Goal: Task Accomplishment & Management: Use online tool/utility

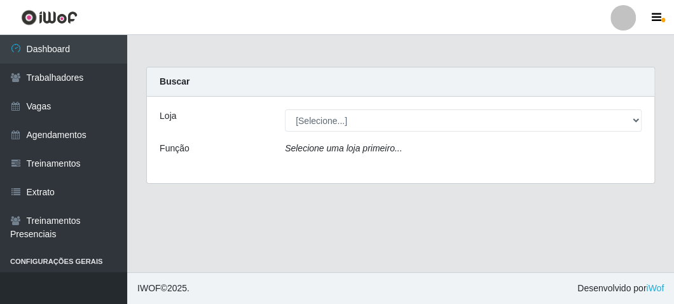
drag, startPoint x: 381, startPoint y: 260, endPoint x: 379, endPoint y: 241, distance: 19.2
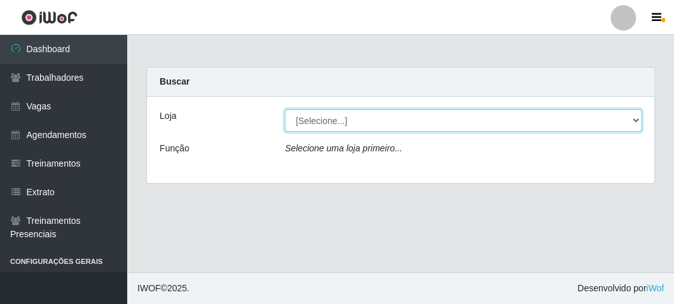
drag, startPoint x: 379, startPoint y: 241, endPoint x: 322, endPoint y: 114, distance: 138.8
click at [322, 114] on select "[Selecione...] FrigoMaster" at bounding box center [463, 120] width 357 height 22
select select "392"
click at [285, 109] on select "[Selecione...] FrigoMaster" at bounding box center [463, 120] width 357 height 22
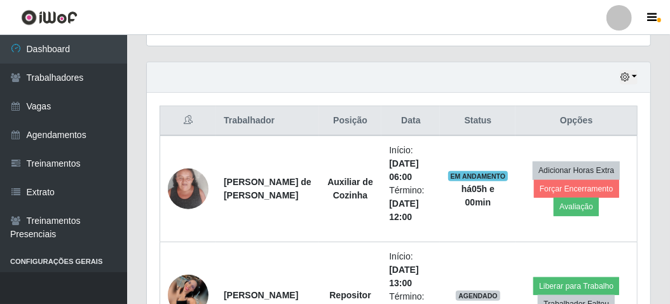
scroll to position [333, 0]
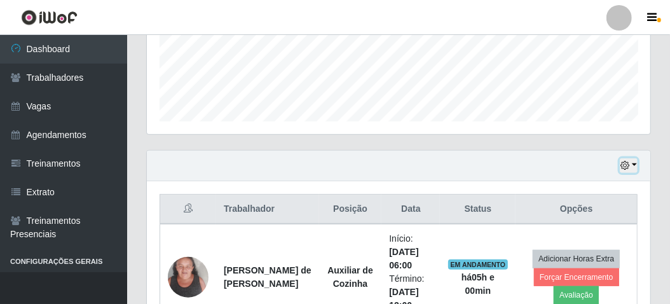
click at [635, 166] on button "button" at bounding box center [629, 165] width 18 height 15
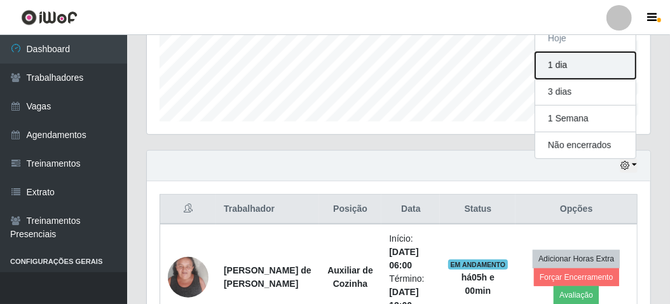
click at [561, 65] on button "1 dia" at bounding box center [585, 65] width 100 height 27
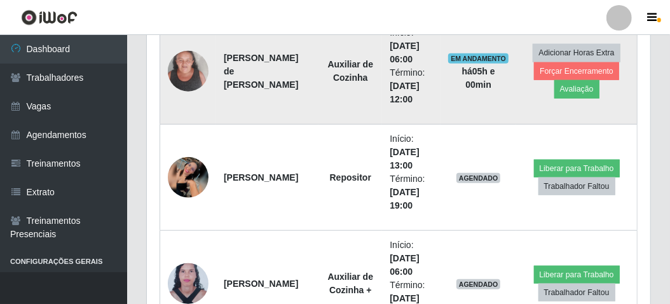
scroll to position [629, 0]
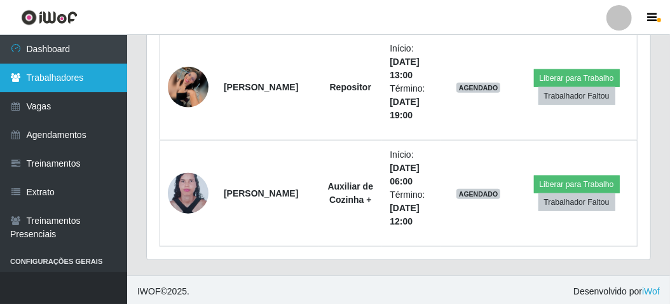
click at [45, 90] on link "Trabalhadores" at bounding box center [63, 78] width 127 height 29
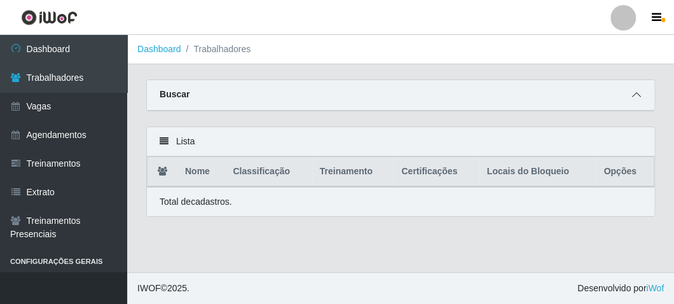
click at [636, 93] on icon at bounding box center [636, 94] width 9 height 9
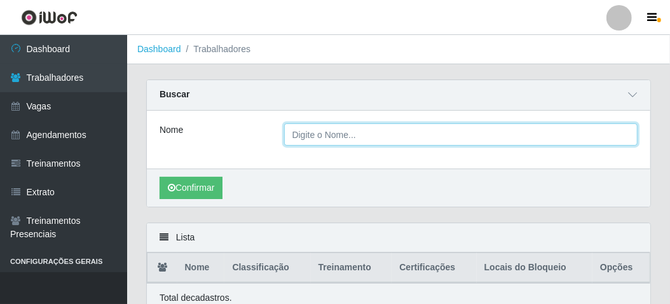
click at [341, 137] on input "Nome" at bounding box center [461, 134] width 354 height 22
type input "mayara"
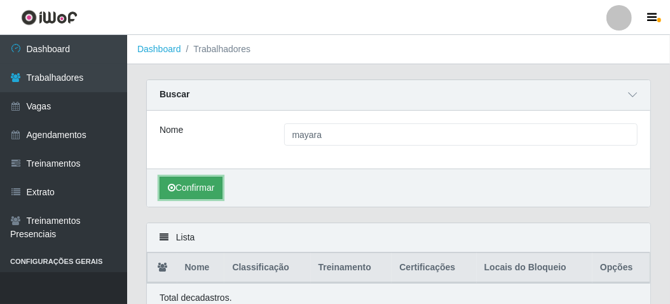
click at [201, 186] on button "Confirmar" at bounding box center [191, 188] width 63 height 22
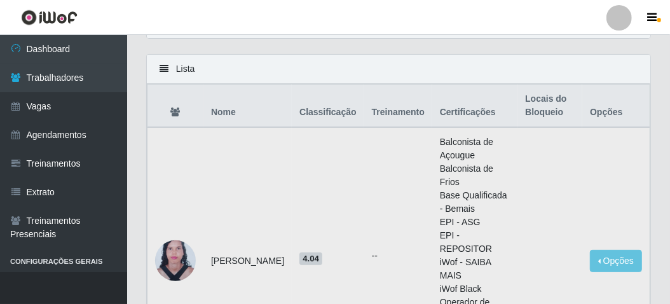
scroll to position [191, 0]
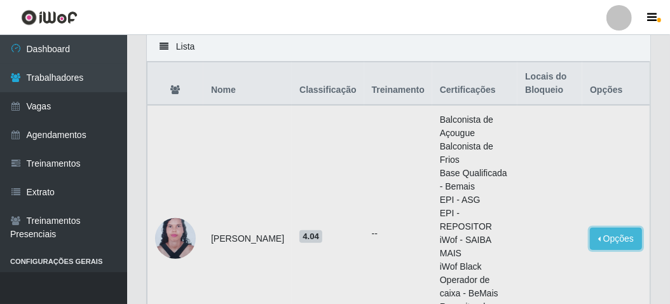
click at [606, 228] on button "Opções" at bounding box center [616, 239] width 52 height 22
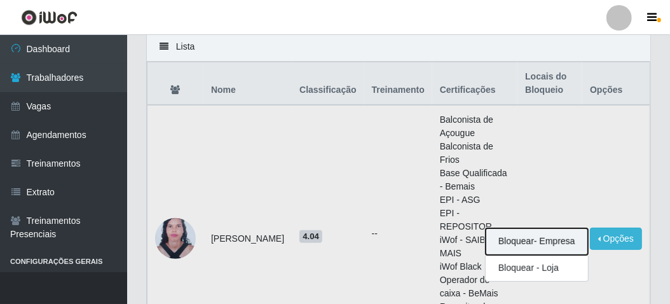
click at [506, 228] on button "Bloquear - Empresa" at bounding box center [537, 241] width 102 height 27
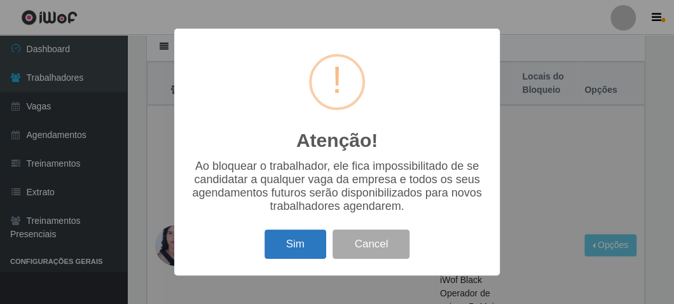
click at [288, 240] on button "Sim" at bounding box center [295, 244] width 62 height 30
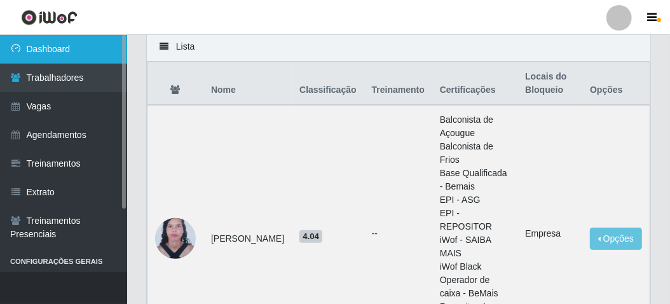
click at [39, 51] on link "Dashboard" at bounding box center [63, 49] width 127 height 29
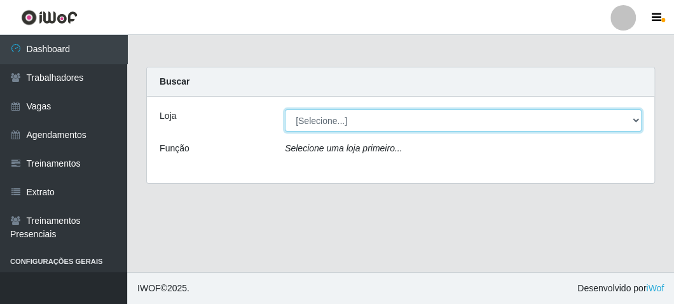
click at [334, 117] on select "[Selecione...] FrigoMaster" at bounding box center [463, 120] width 357 height 22
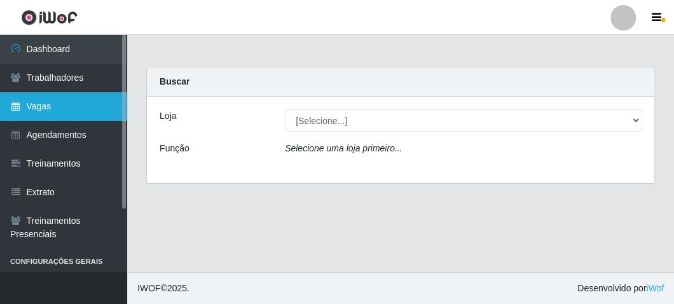
click at [43, 110] on link "Vagas" at bounding box center [63, 106] width 127 height 29
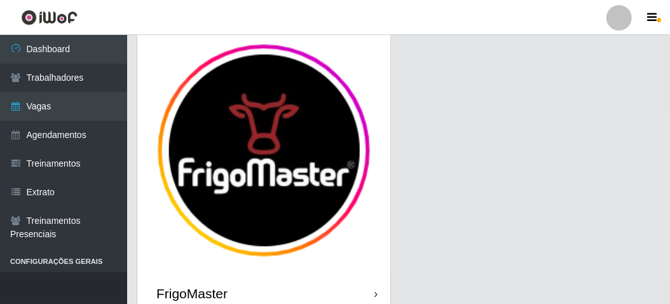
scroll to position [105, 0]
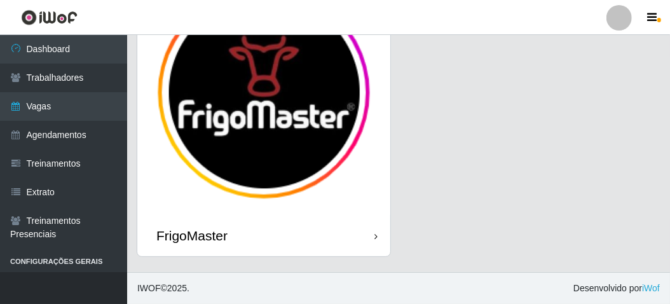
click at [343, 241] on div "FrigoMaster" at bounding box center [263, 235] width 253 height 41
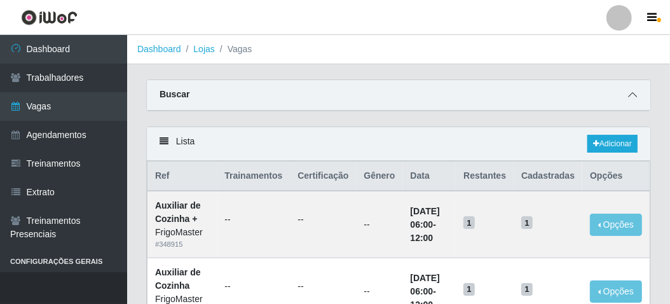
click at [631, 100] on span at bounding box center [632, 95] width 15 height 15
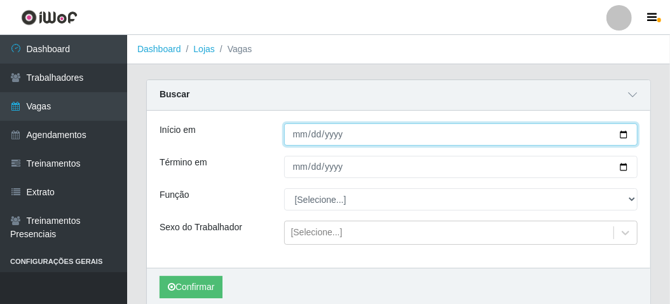
click at [622, 136] on input "Início em" at bounding box center [461, 134] width 354 height 22
type input "[DATE]"
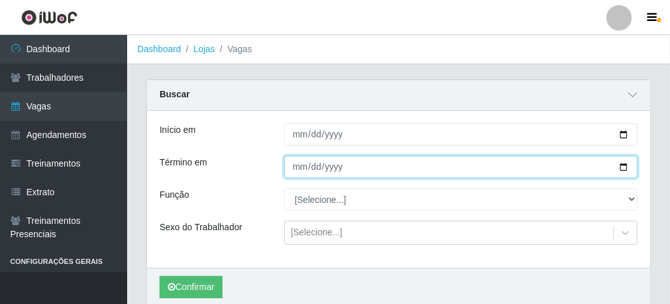
click at [625, 167] on input "Término em" at bounding box center [461, 167] width 354 height 22
type input "[DATE]"
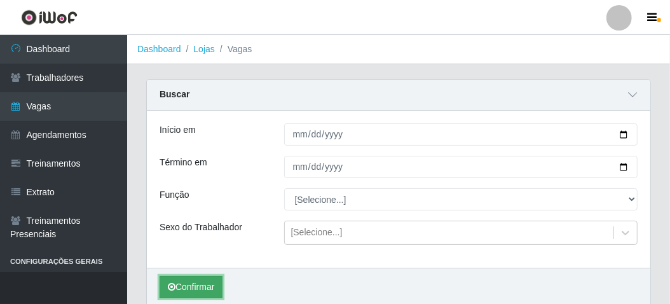
click at [197, 284] on button "Confirmar" at bounding box center [191, 287] width 63 height 22
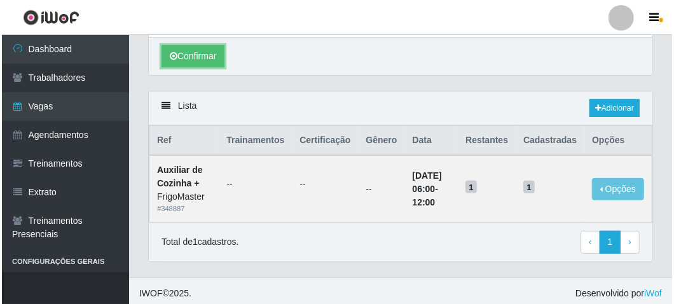
scroll to position [232, 0]
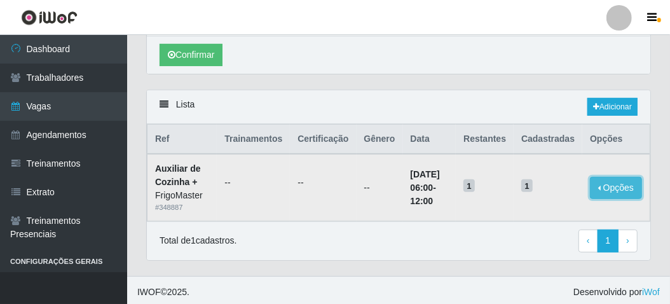
click at [611, 179] on button "Opções" at bounding box center [616, 188] width 52 height 22
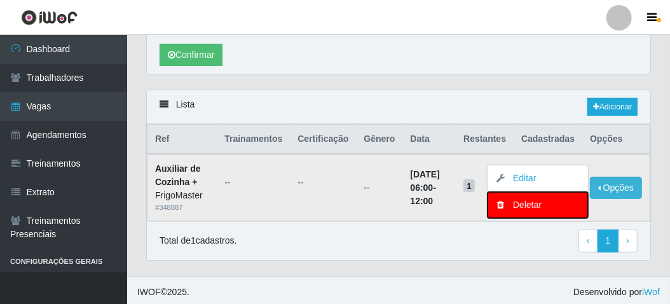
click at [540, 201] on div "Deletar" at bounding box center [537, 204] width 75 height 13
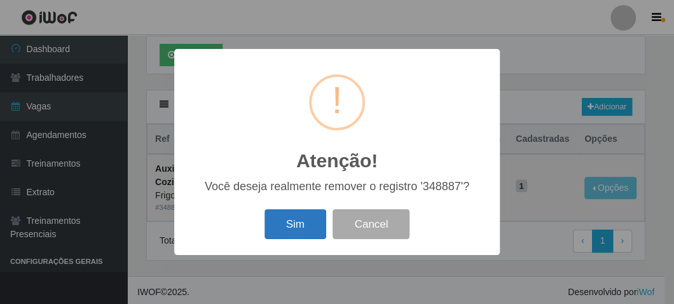
click at [311, 224] on button "Sim" at bounding box center [295, 224] width 62 height 30
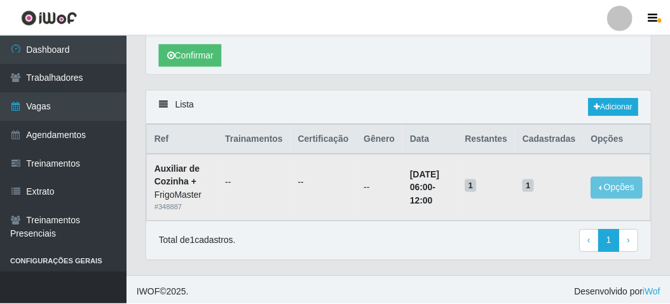
scroll to position [157, 0]
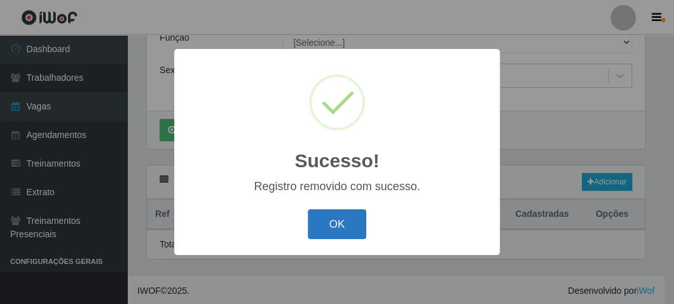
click at [322, 224] on button "OK" at bounding box center [337, 224] width 59 height 30
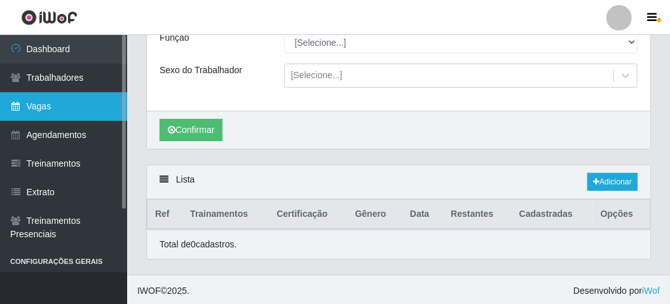
click at [50, 114] on link "Vagas" at bounding box center [63, 106] width 127 height 29
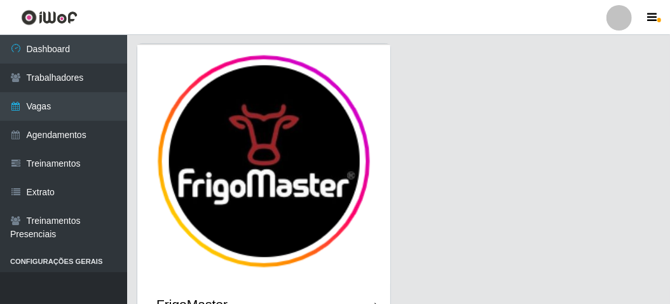
scroll to position [105, 0]
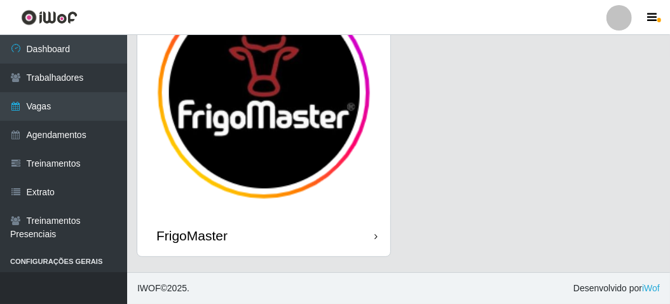
click at [230, 240] on div "FrigoMaster" at bounding box center [263, 235] width 253 height 41
